Goal: Task Accomplishment & Management: Complete application form

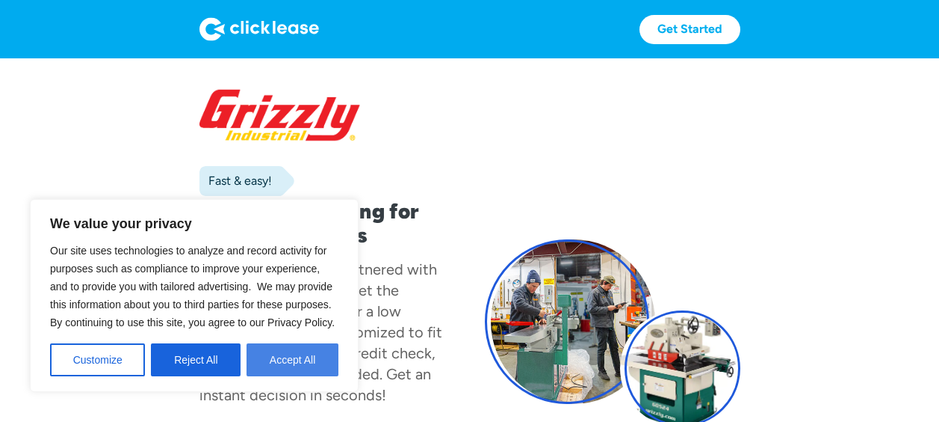
click at [296, 364] on button "Accept All" at bounding box center [293, 359] width 92 height 33
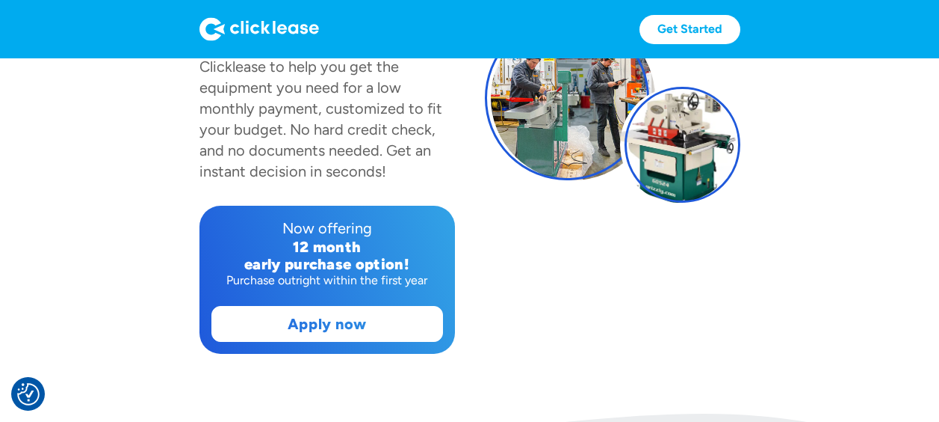
scroll to position [224, 0]
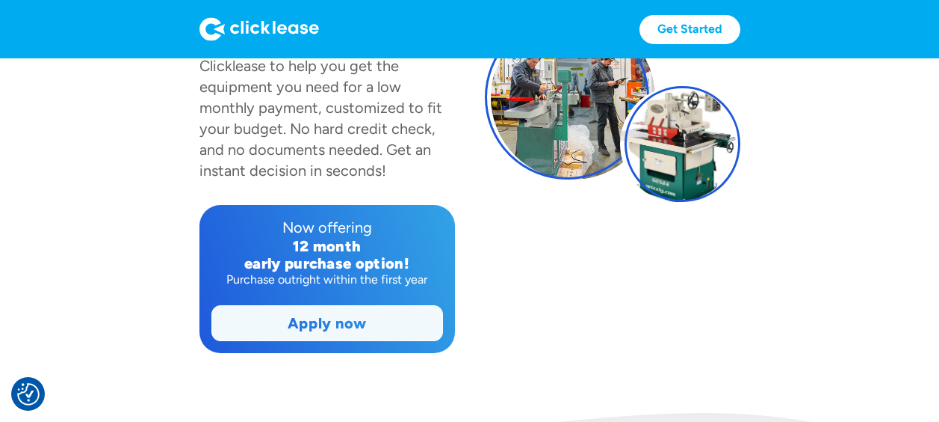
click at [345, 319] on link "Apply now" at bounding box center [327, 323] width 230 height 34
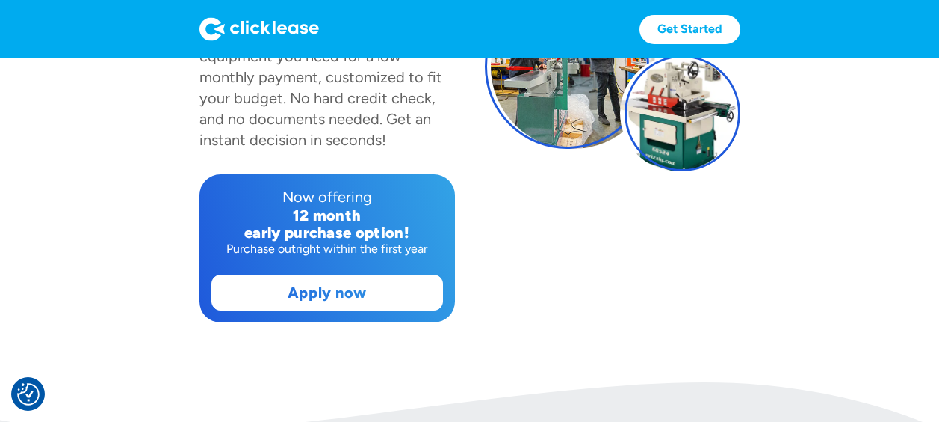
scroll to position [299, 0]
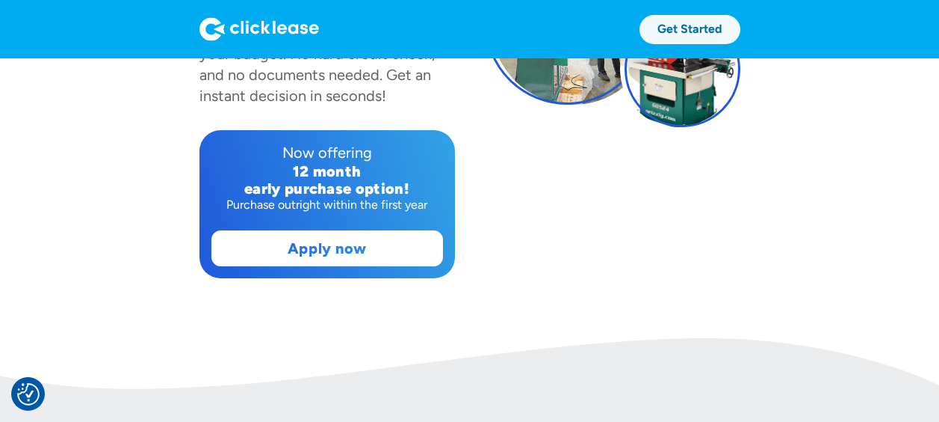
click at [691, 28] on link "Get Started" at bounding box center [690, 29] width 101 height 29
